Goal: Find specific page/section: Find specific page/section

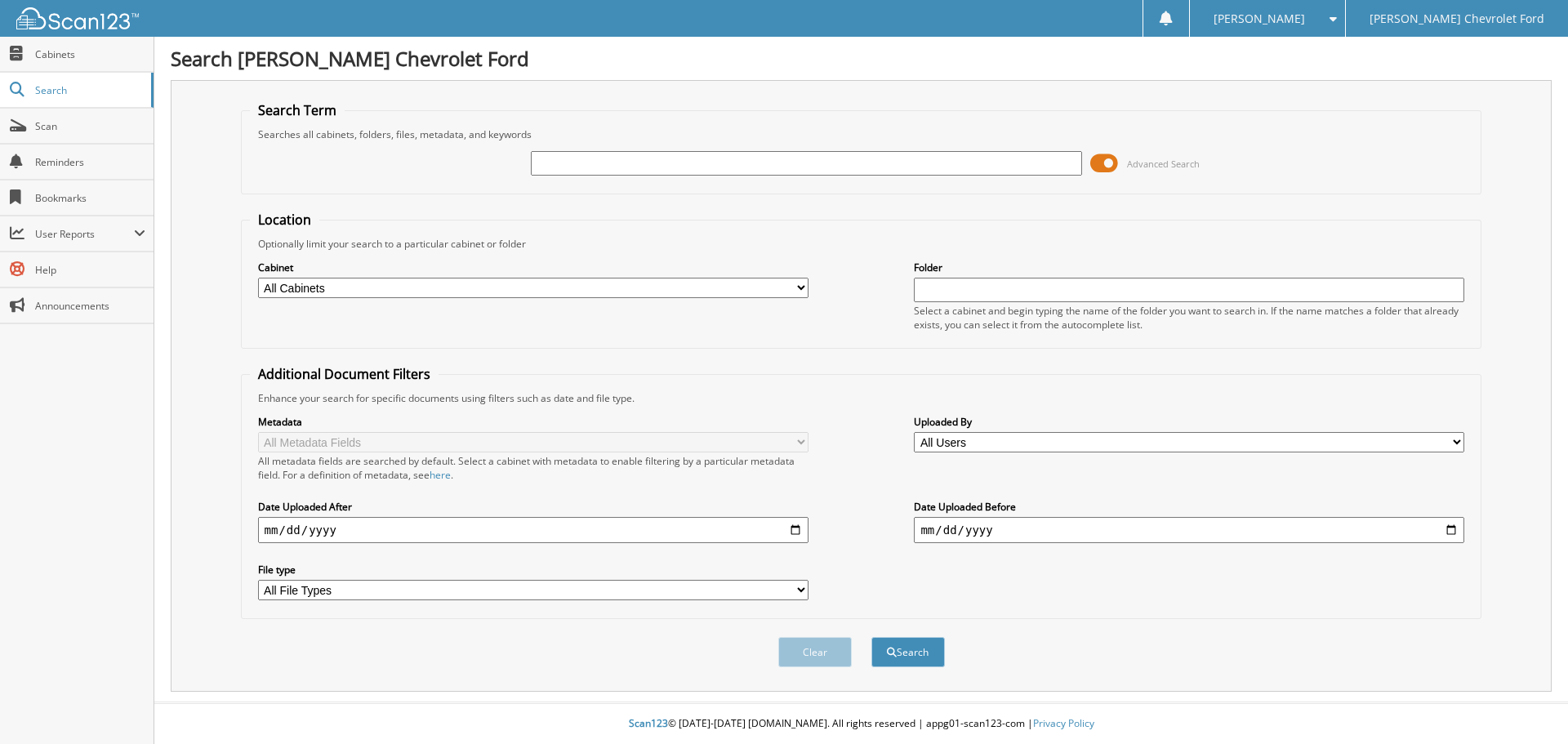
click at [660, 298] on div "Cabinet All Cabinets AR AUTOMATE RO DEPOSITS RENTALS Needs Filing" at bounding box center [533, 279] width 551 height 41
click at [664, 288] on select "All Cabinets AR AUTOMATE RO DEPOSITS RENTALS Needs Filing" at bounding box center [533, 287] width 551 height 20
click at [258, 277] on select "All Cabinets AR AUTOMATE RO DEPOSITS RENTALS Needs Filing" at bounding box center [533, 287] width 551 height 20
click at [674, 158] on input "text" at bounding box center [805, 164] width 551 height 25
type input "2551329"
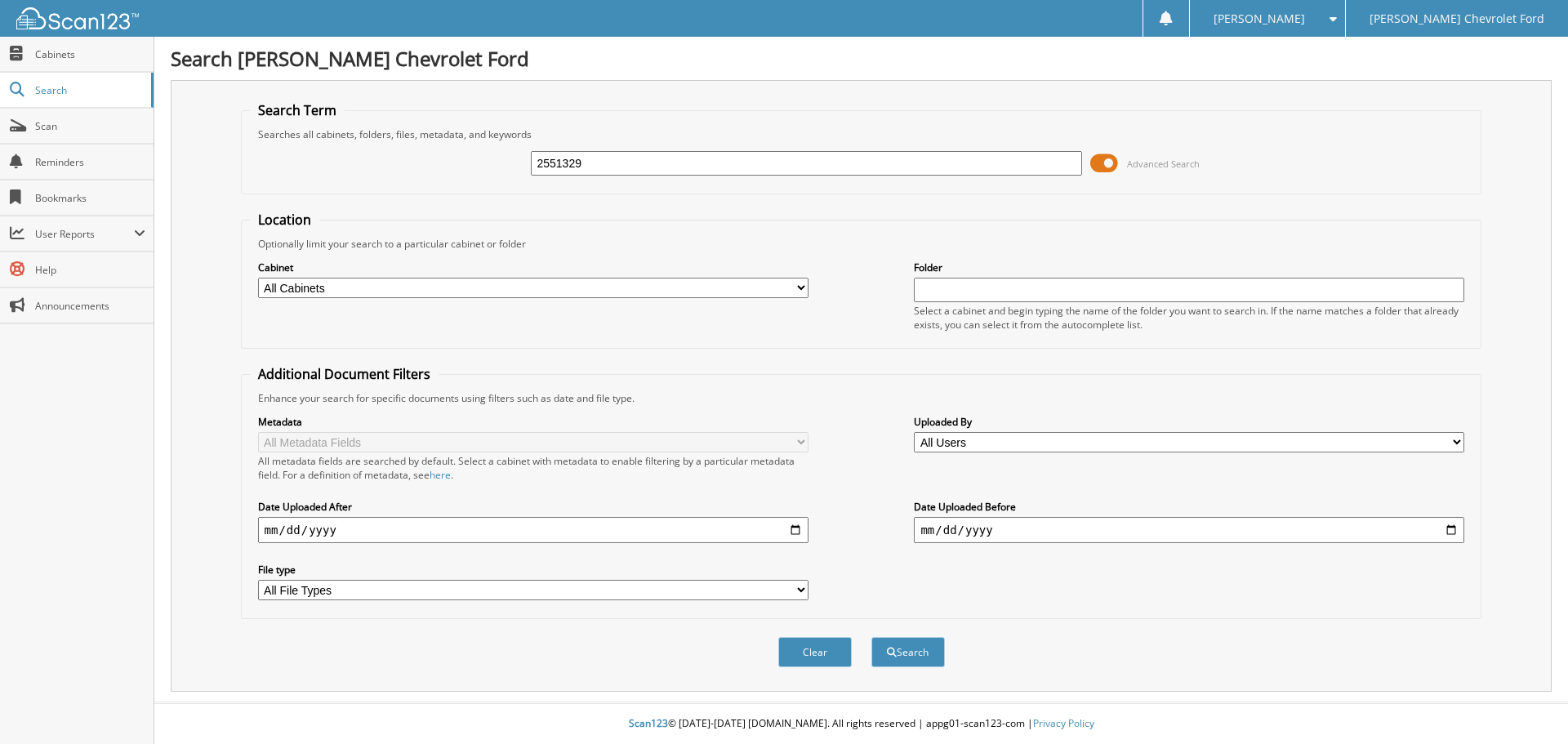
click at [871, 637] on button "Search" at bounding box center [908, 652] width 74 height 31
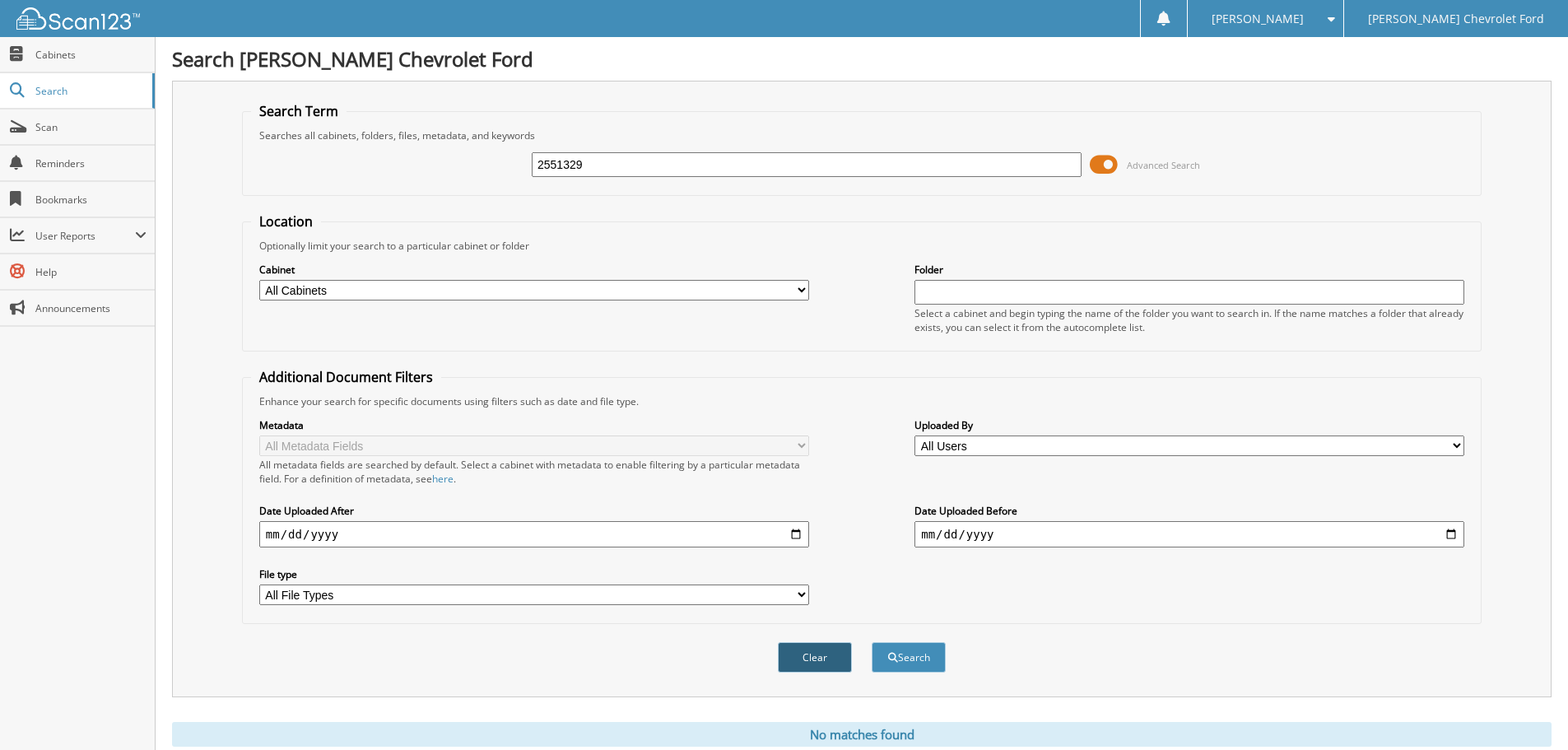
click at [810, 656] on button "Clear" at bounding box center [814, 657] width 74 height 31
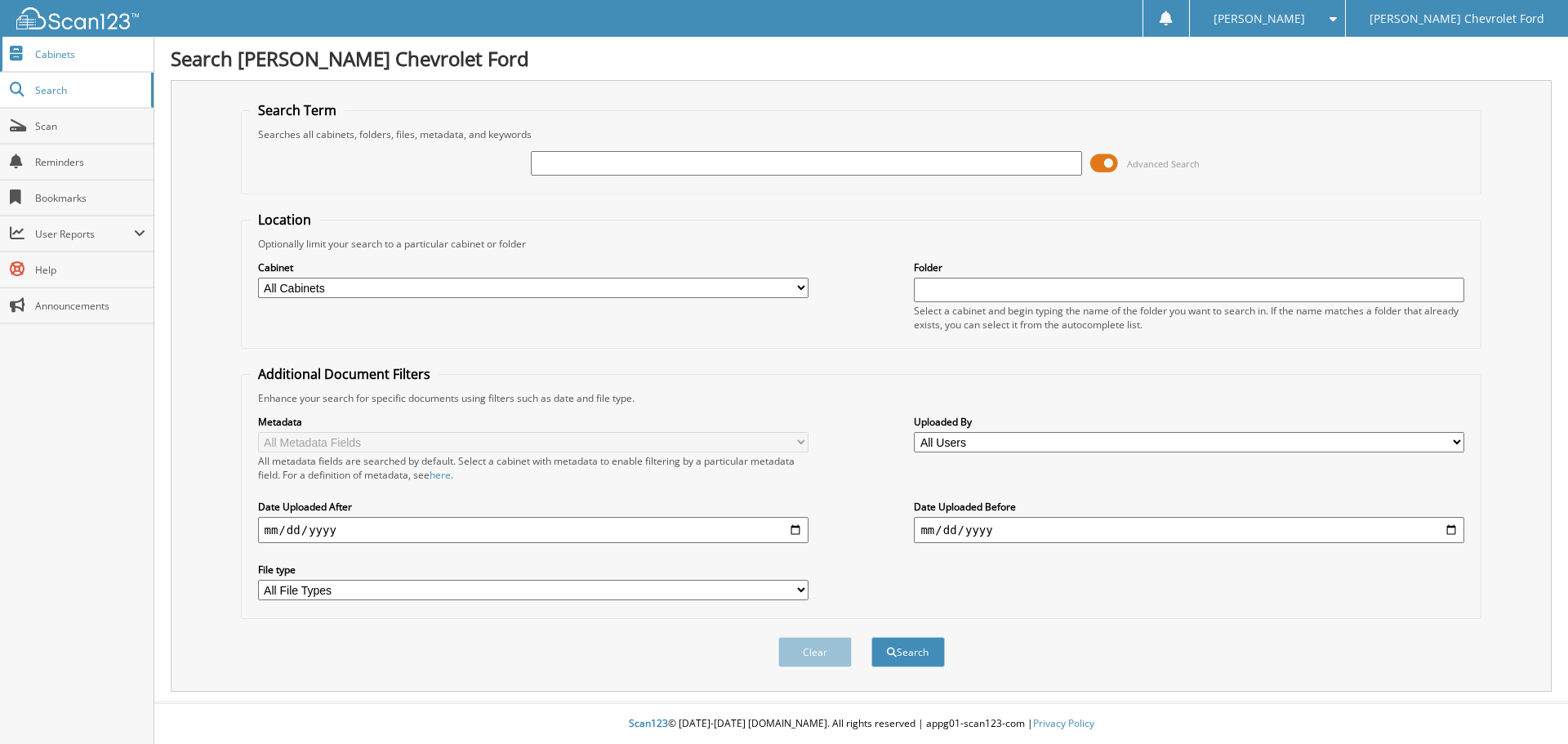
click at [80, 53] on span "Cabinets" at bounding box center [90, 54] width 110 height 14
